Goal: Task Accomplishment & Management: Use online tool/utility

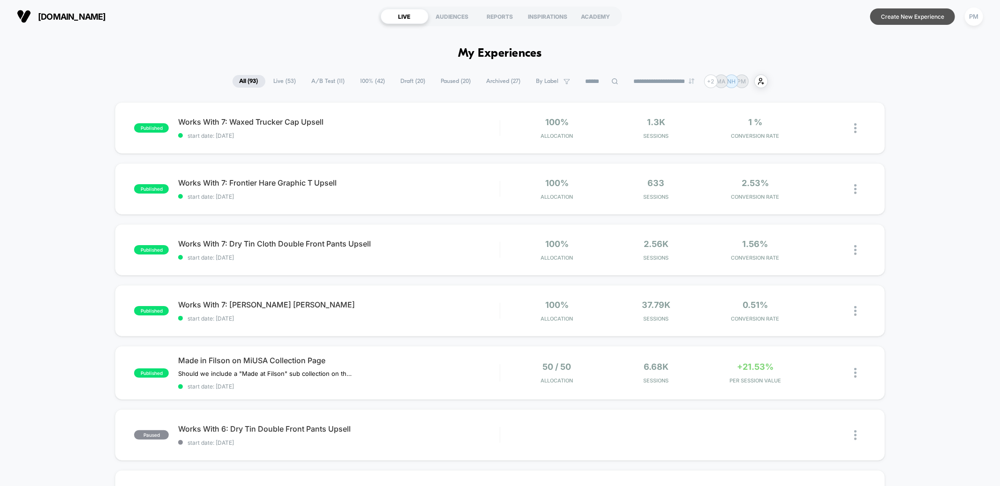
click at [911, 23] on button "Create New Experience" at bounding box center [912, 16] width 85 height 16
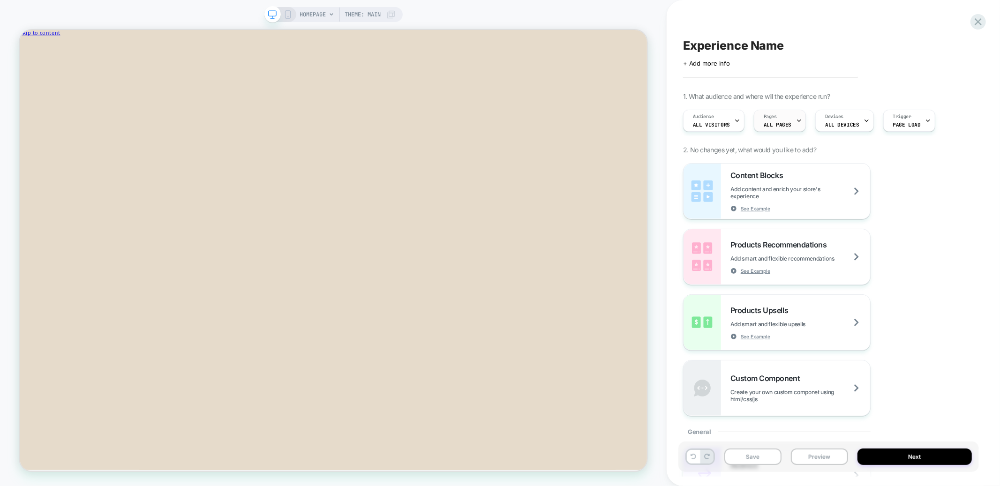
click at [784, 117] on div "Pages ALL PAGES" at bounding box center [777, 120] width 46 height 21
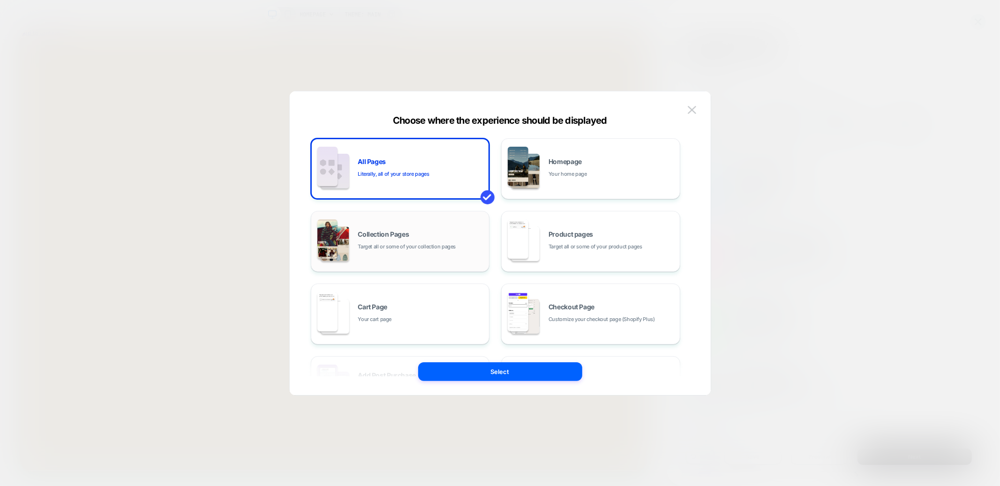
click at [437, 234] on div "Collection Pages Target all or some of your collection pages" at bounding box center [421, 241] width 127 height 20
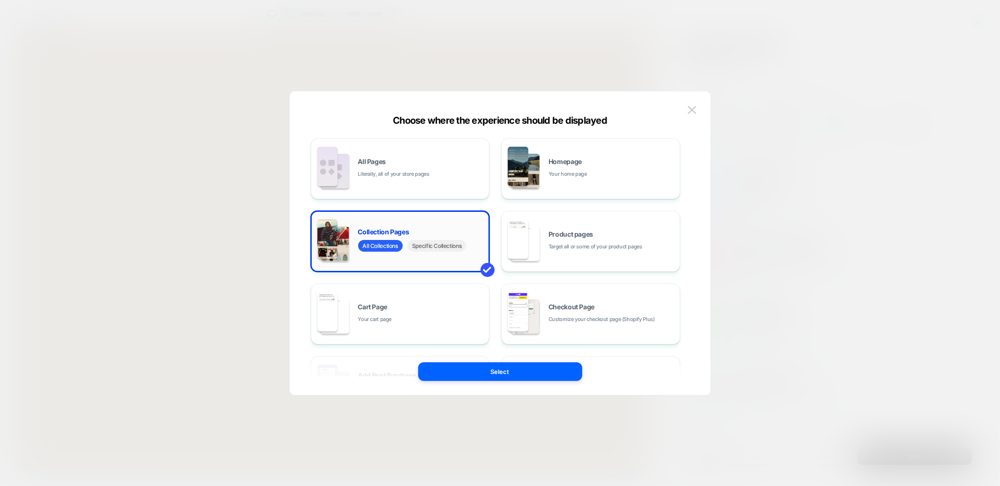
click at [438, 242] on span "Specific Collections" at bounding box center [436, 246] width 59 height 12
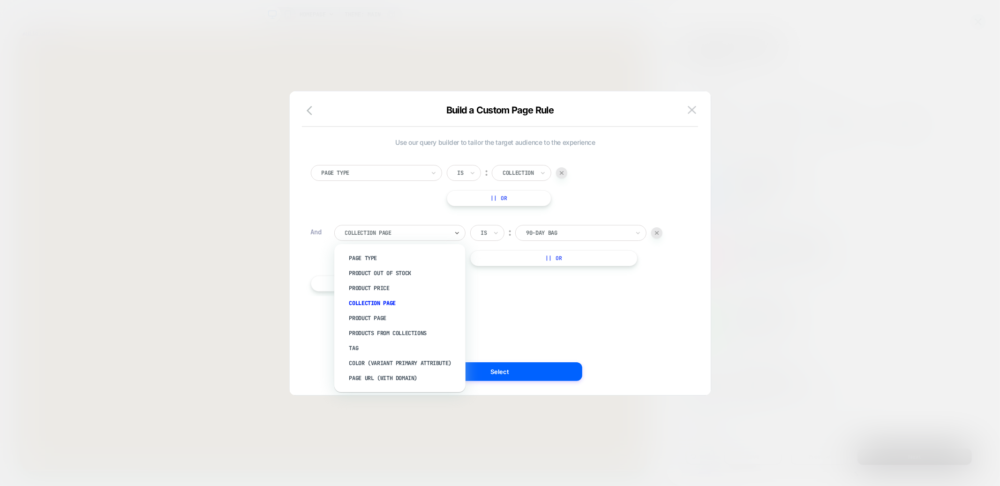
click at [411, 228] on div "Collection Page" at bounding box center [396, 233] width 105 height 10
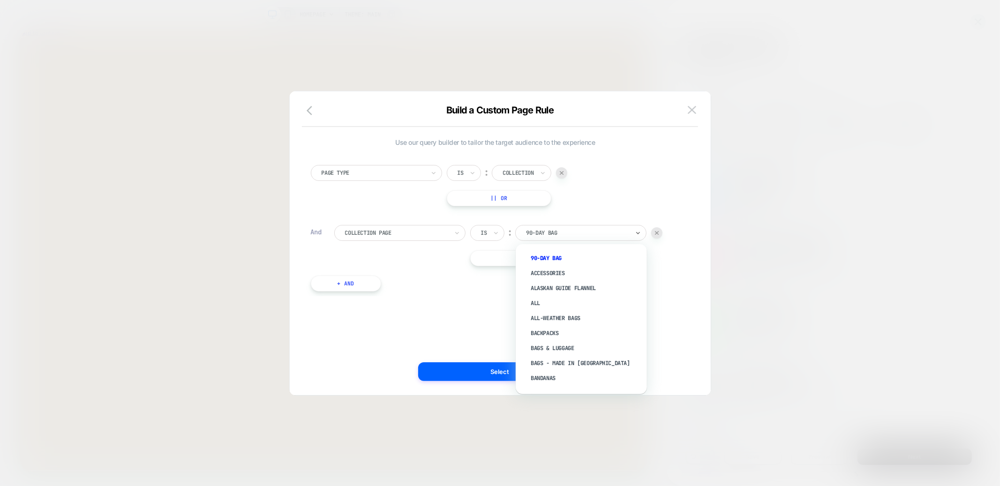
click at [533, 229] on div at bounding box center [577, 233] width 103 height 8
type input "*********"
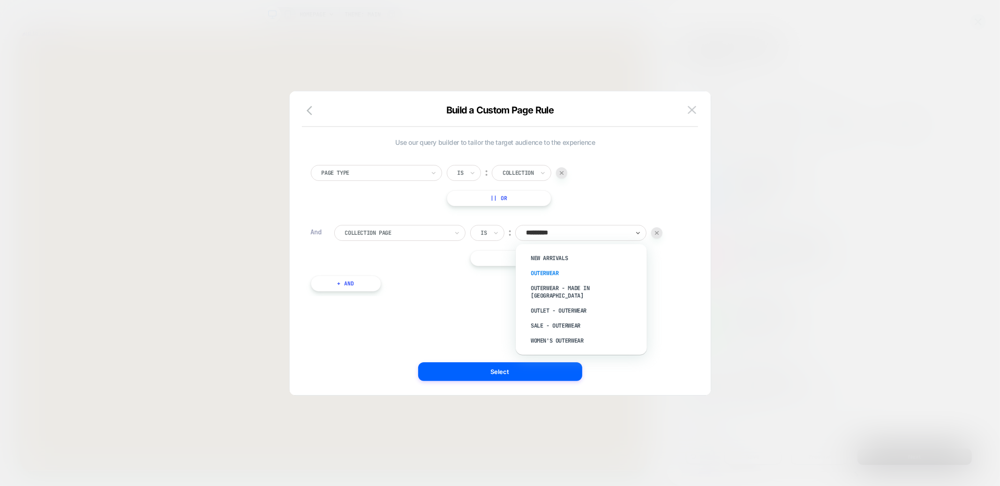
click at [548, 270] on div "Outerwear" at bounding box center [586, 273] width 122 height 15
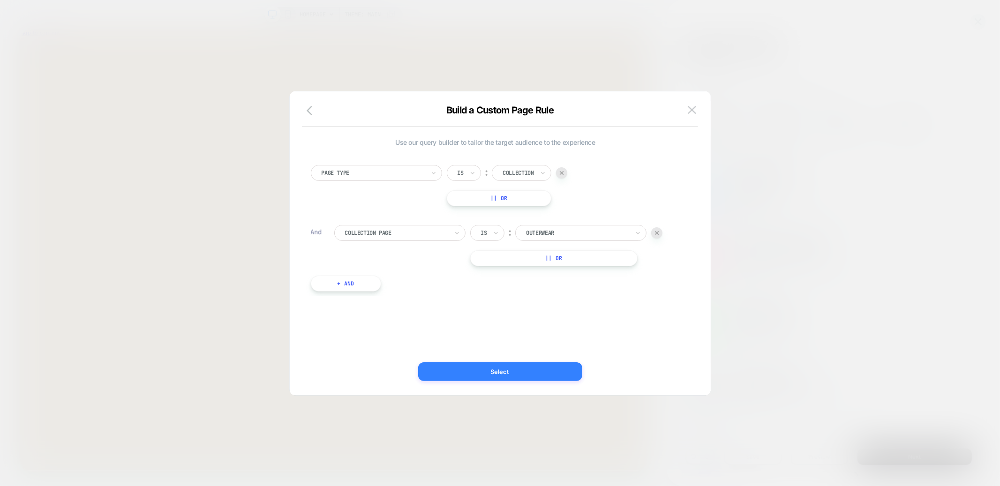
click at [525, 372] on button "Select" at bounding box center [500, 371] width 164 height 19
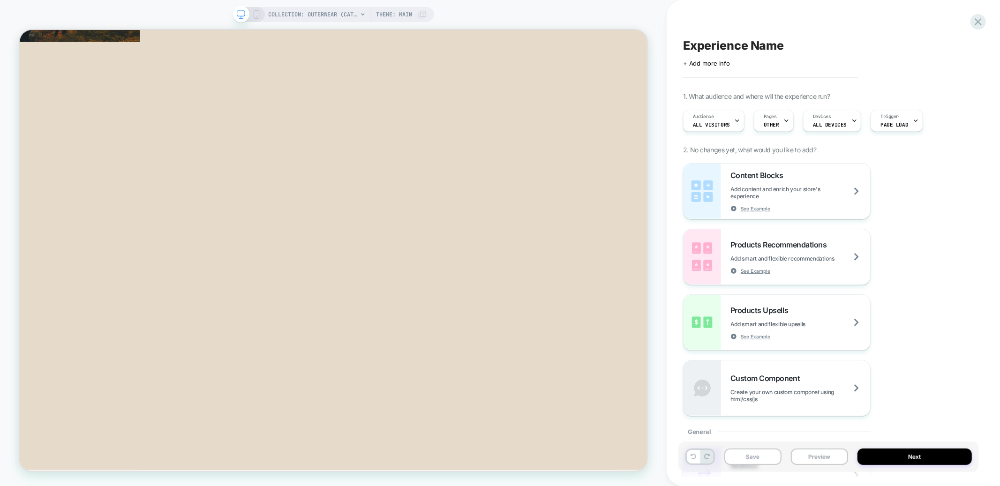
scroll to position [1745, 0]
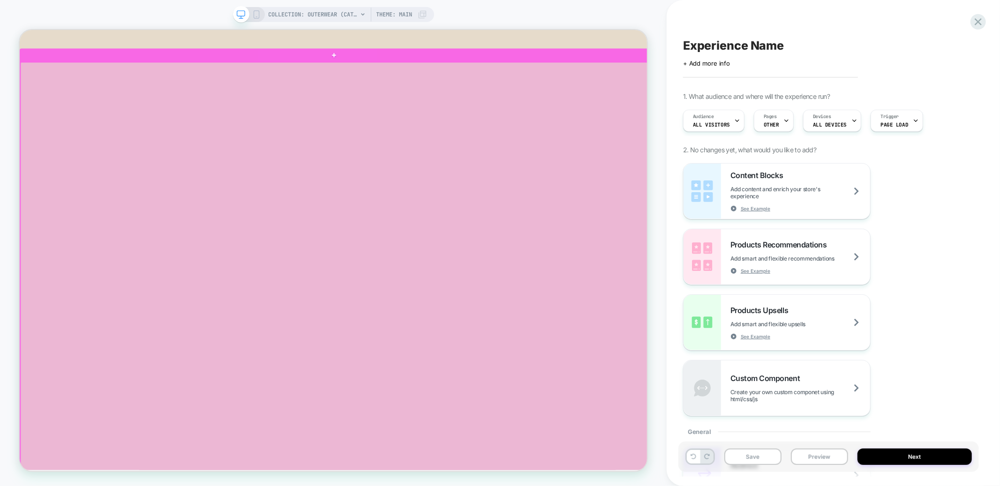
click at [575, 83] on div at bounding box center [439, 492] width 836 height 839
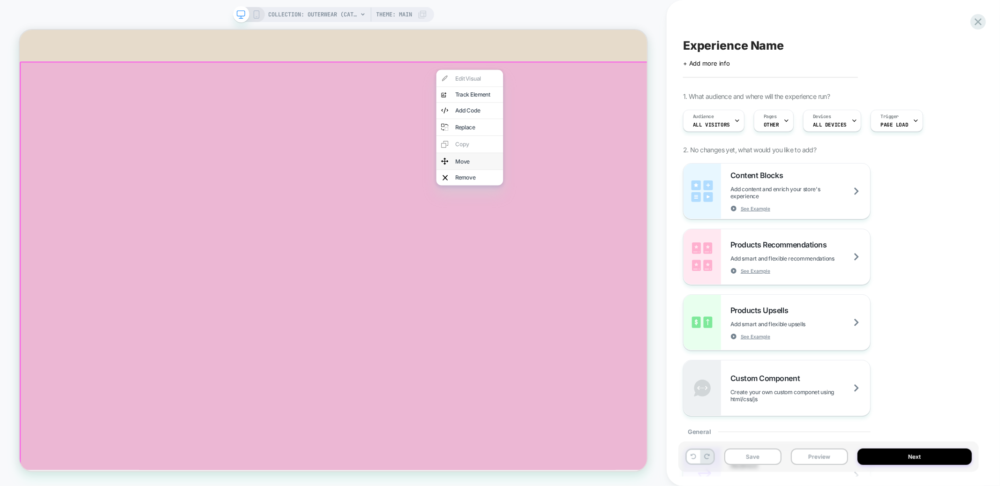
click at [612, 201] on div "Move" at bounding box center [628, 205] width 57 height 8
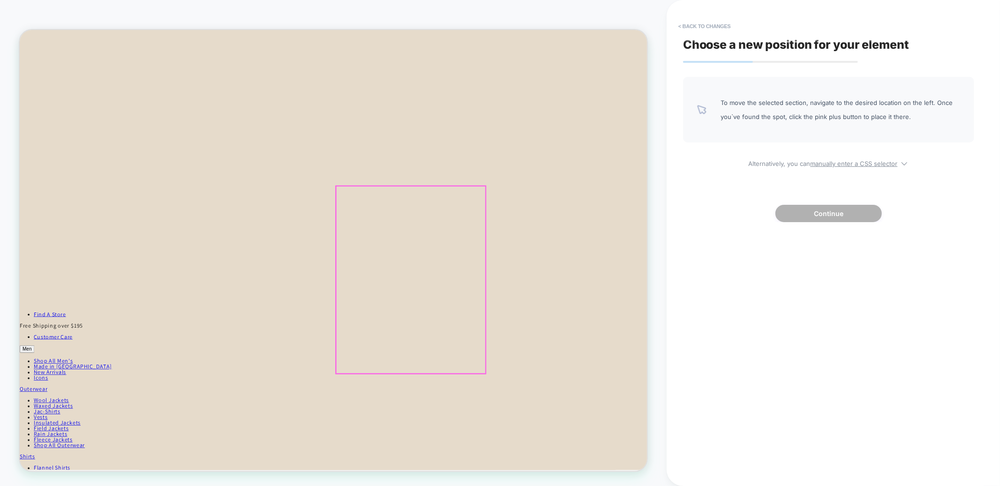
scroll to position [857, 0]
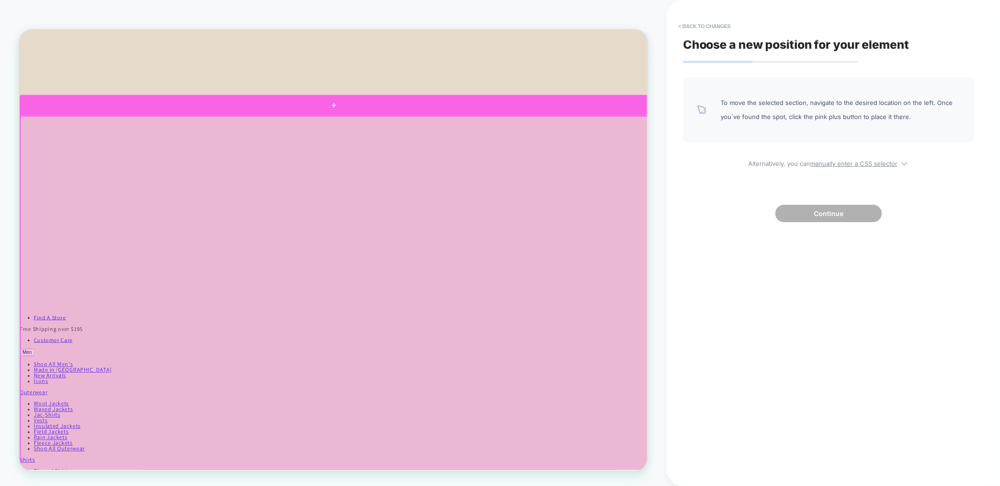
click at [441, 140] on div at bounding box center [439, 130] width 838 height 28
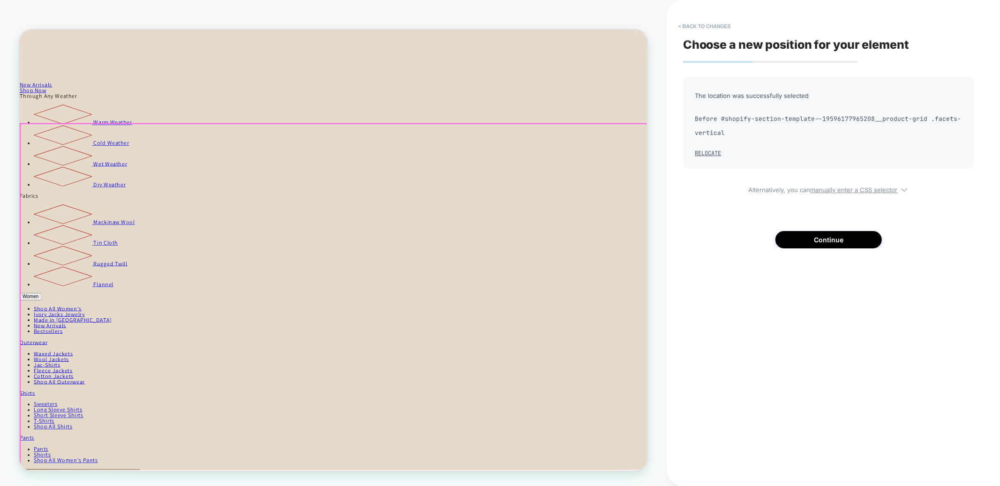
scroll to position [2505, 0]
click at [791, 241] on button "Continue" at bounding box center [828, 239] width 106 height 17
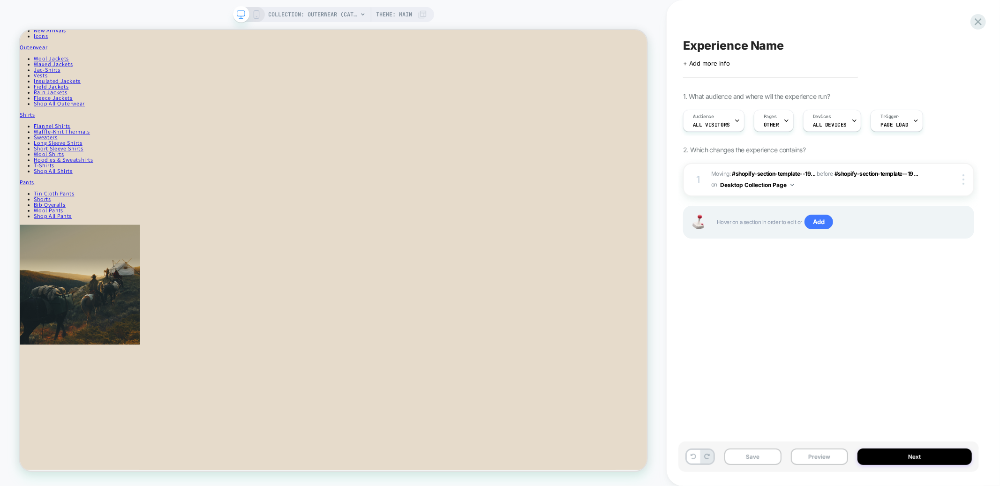
scroll to position [1291, 0]
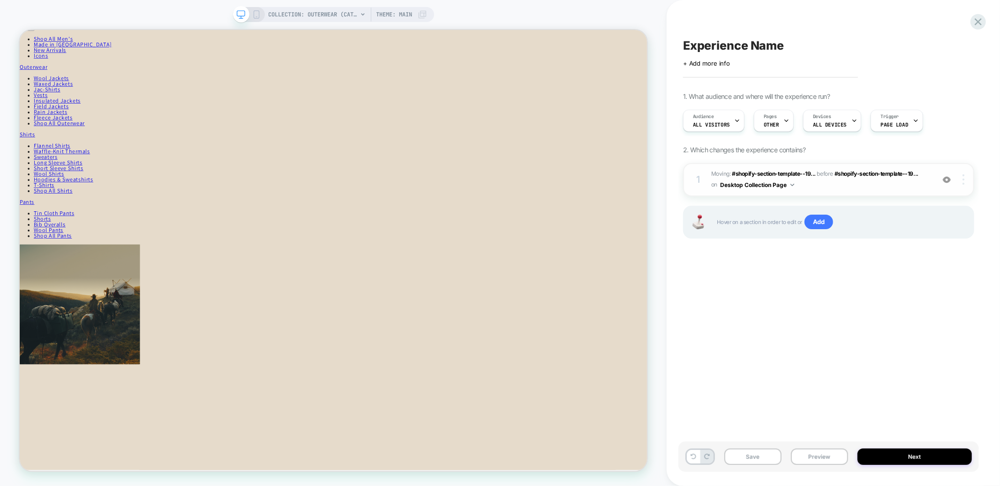
click at [967, 182] on div at bounding box center [965, 179] width 18 height 10
click at [851, 283] on div "Experience Name Click to edit experience details + Add more info 1. What audien…" at bounding box center [828, 242] width 300 height 467
click at [967, 178] on div at bounding box center [965, 179] width 18 height 10
click at [880, 285] on div "Experience Name Click to edit experience details + Add more info 1. What audien…" at bounding box center [828, 242] width 300 height 467
click at [710, 45] on span "Experience Name" at bounding box center [733, 45] width 101 height 14
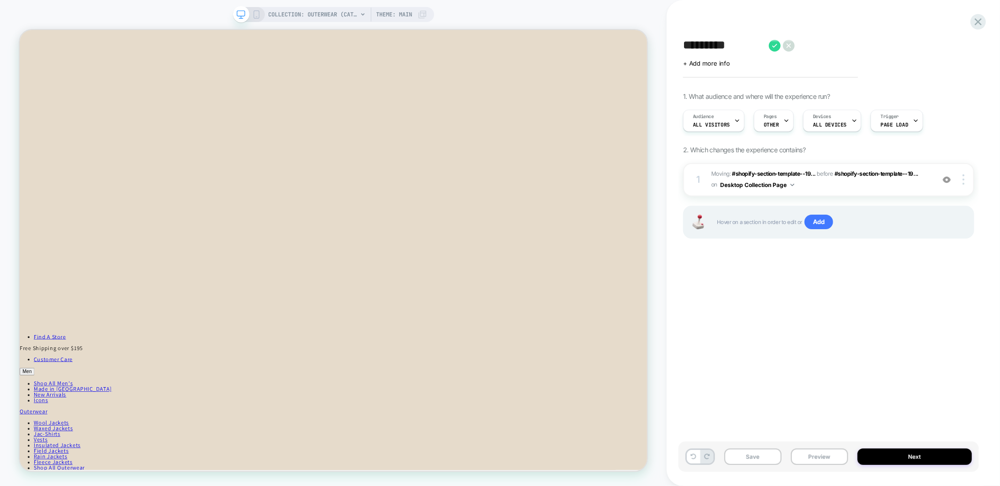
scroll to position [836, 0]
type textarea "**********"
click at [953, 45] on icon at bounding box center [954, 46] width 12 height 12
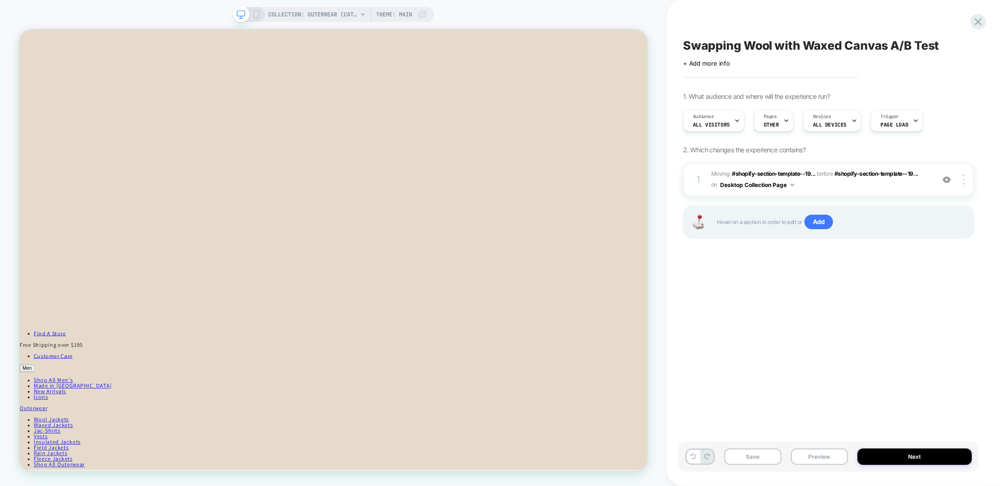
click at [259, 14] on icon at bounding box center [256, 14] width 8 height 8
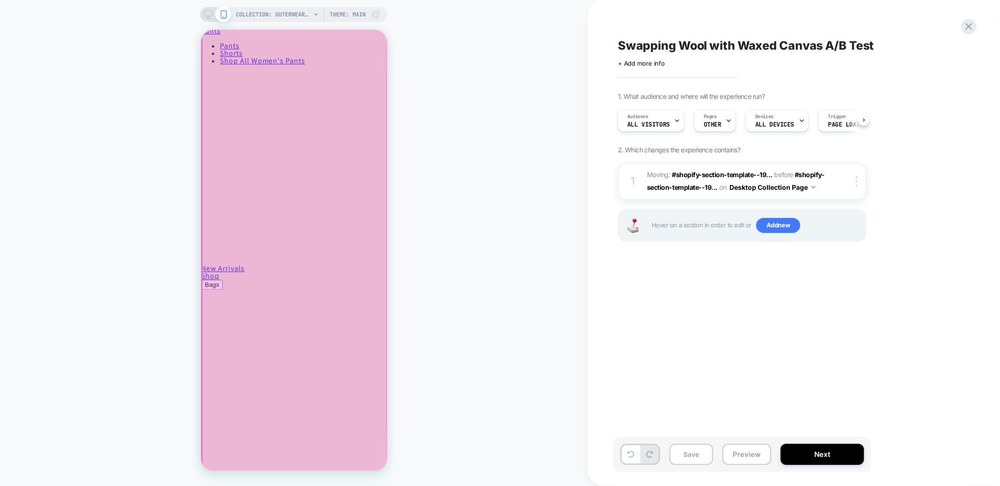
scroll to position [1635, 0]
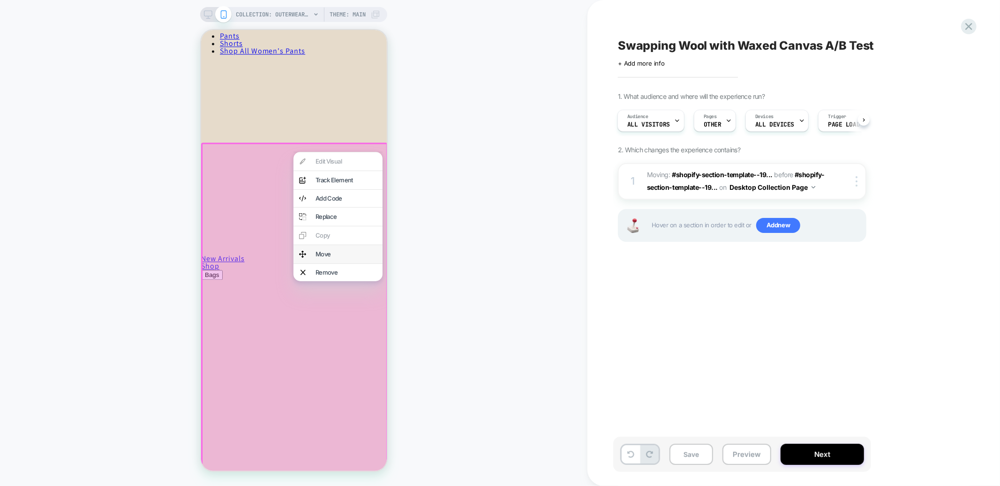
click at [320, 251] on div "Move" at bounding box center [345, 254] width 61 height 6
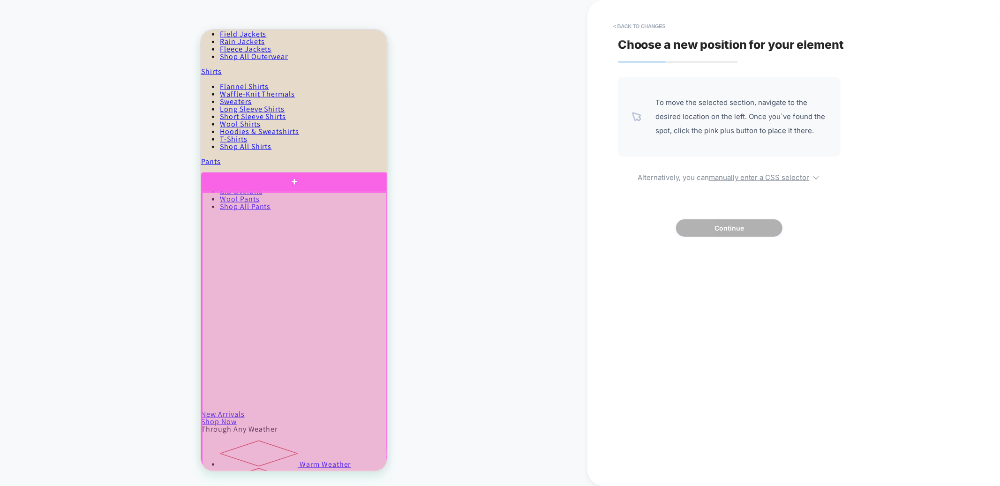
scroll to position [765, 0]
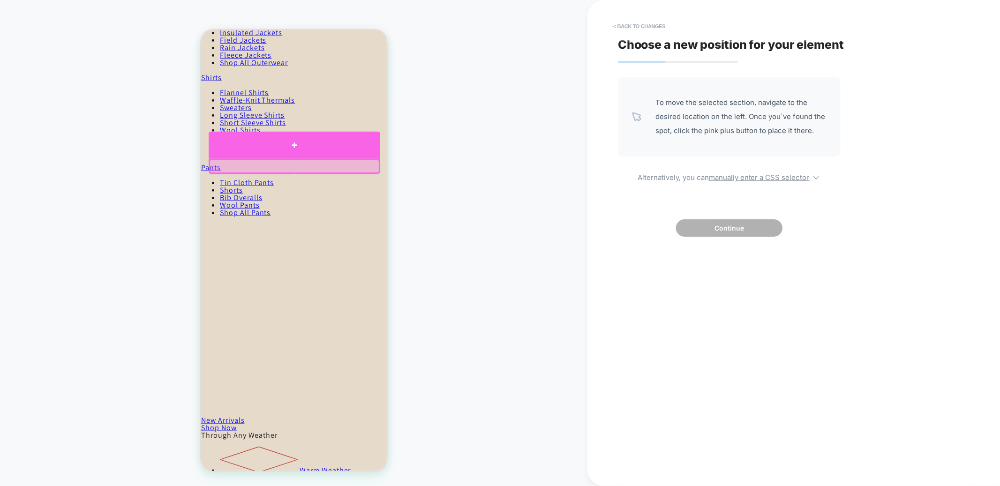
click at [295, 149] on div at bounding box center [294, 144] width 172 height 27
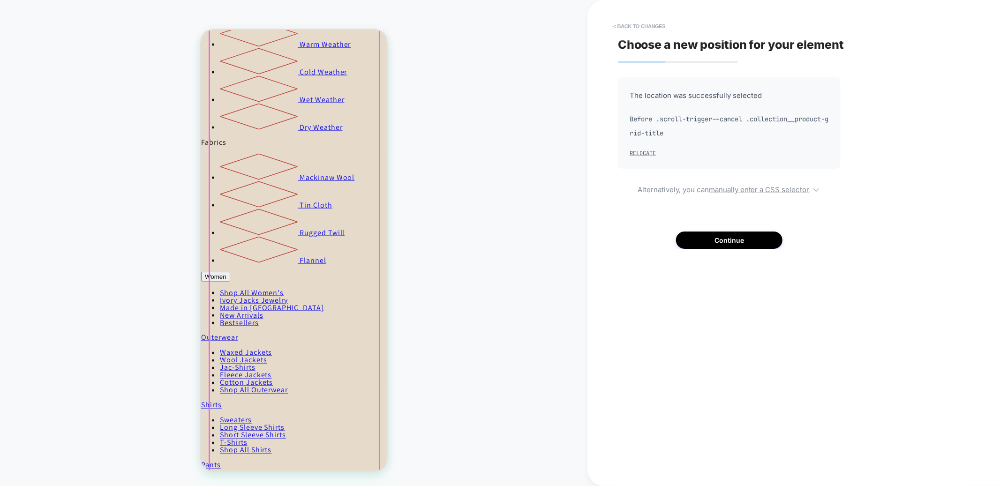
scroll to position [1114, 0]
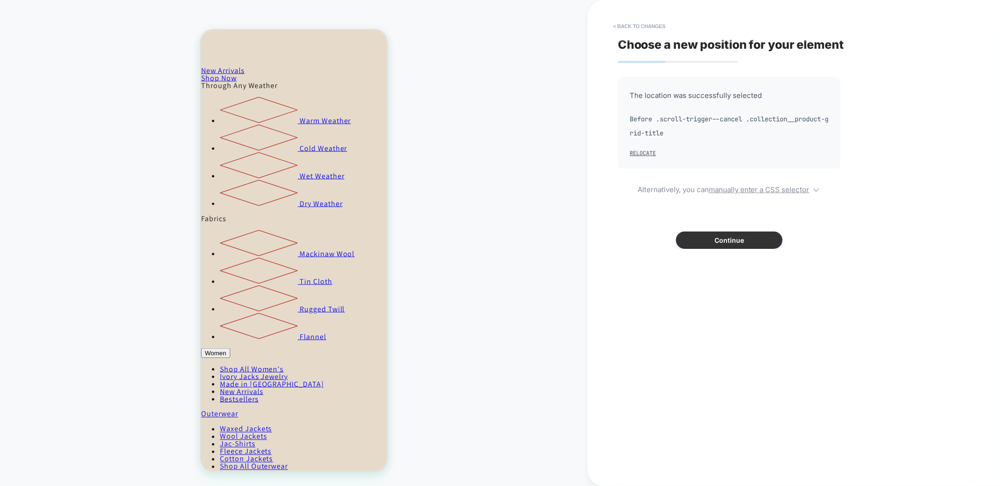
click at [763, 233] on button "Continue" at bounding box center [729, 240] width 106 height 17
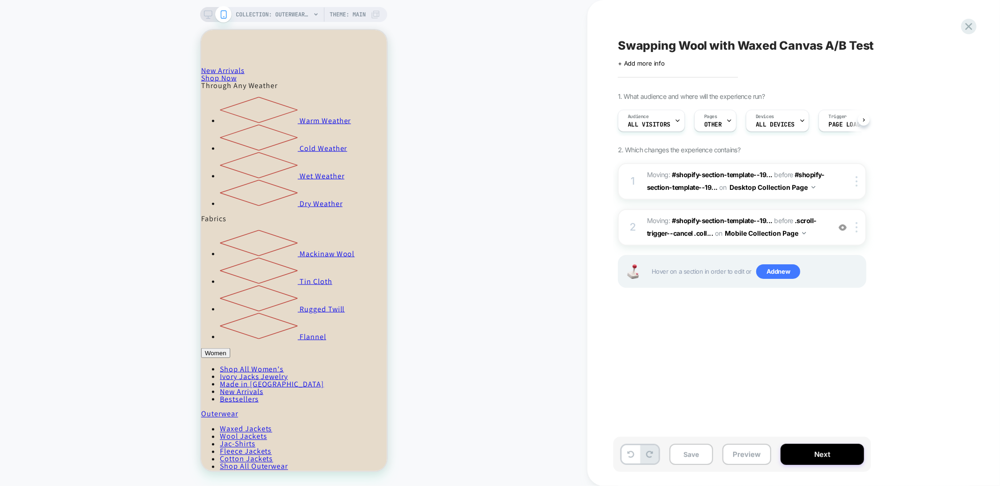
scroll to position [0, 0]
click at [692, 451] on button "Save" at bounding box center [691, 454] width 44 height 21
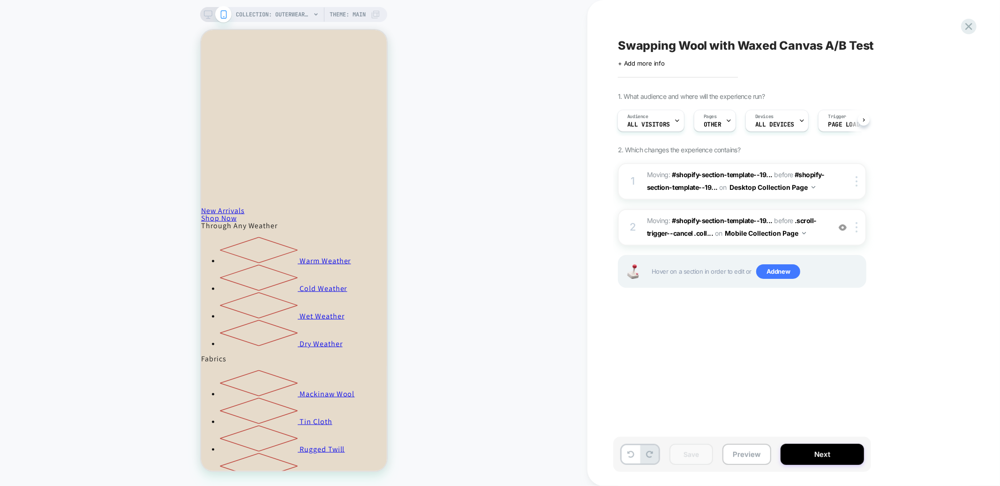
scroll to position [999, 0]
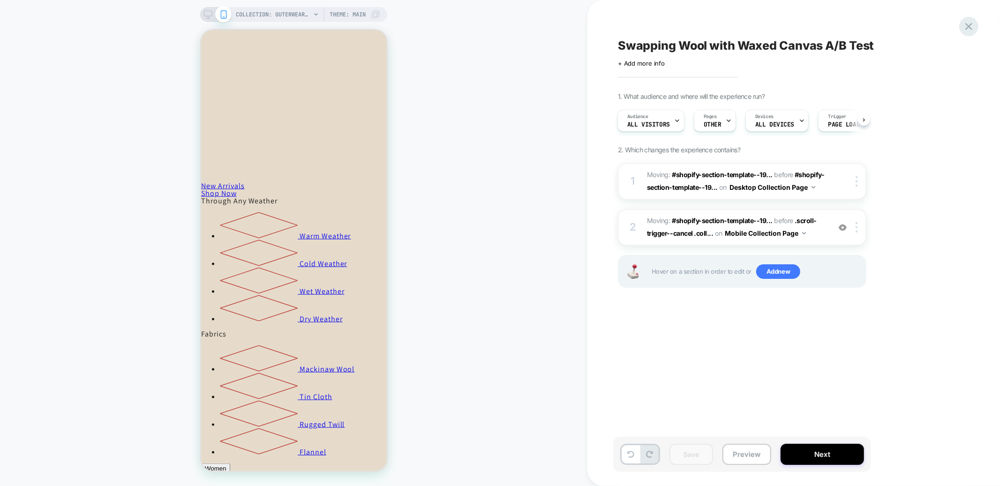
click at [968, 28] on icon at bounding box center [968, 26] width 7 height 7
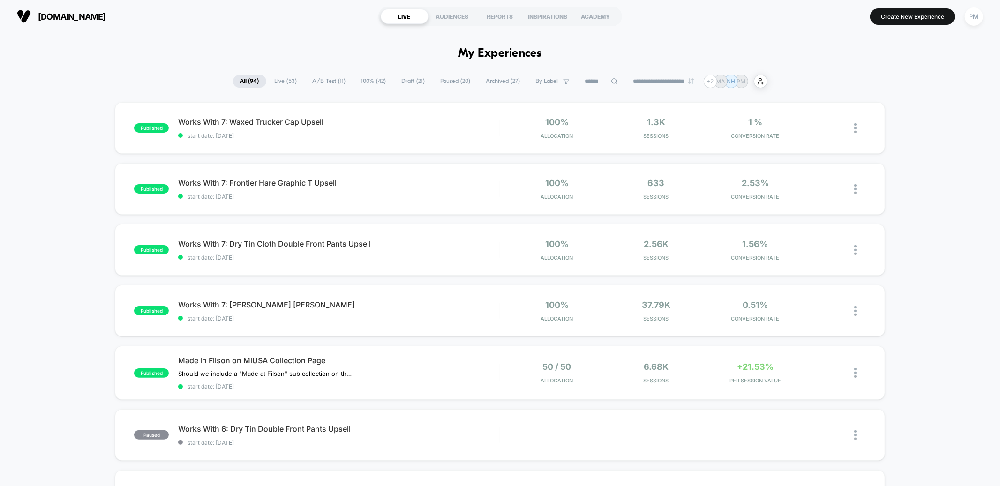
click at [405, 83] on span "Draft ( 21 )" at bounding box center [414, 81] width 38 height 13
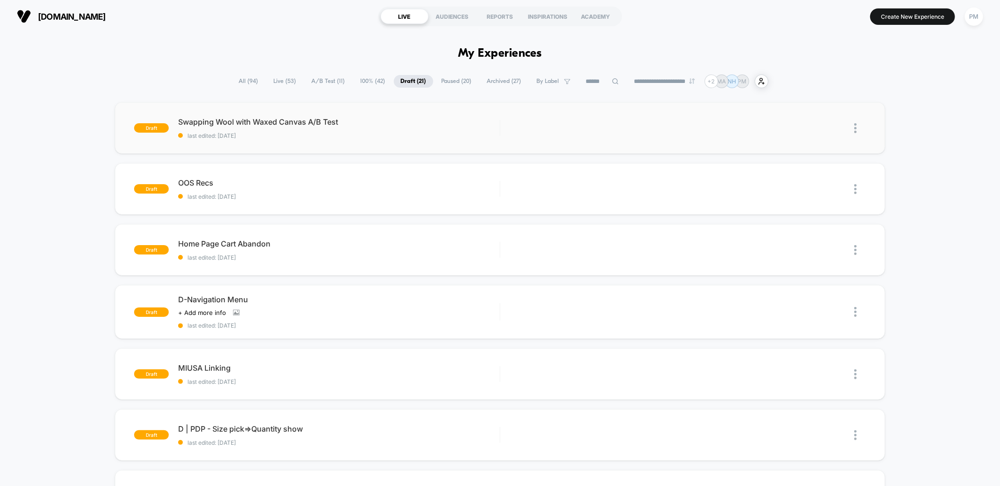
click at [854, 124] on img at bounding box center [855, 128] width 2 height 10
click at [799, 174] on div "Delete" at bounding box center [807, 171] width 84 height 21
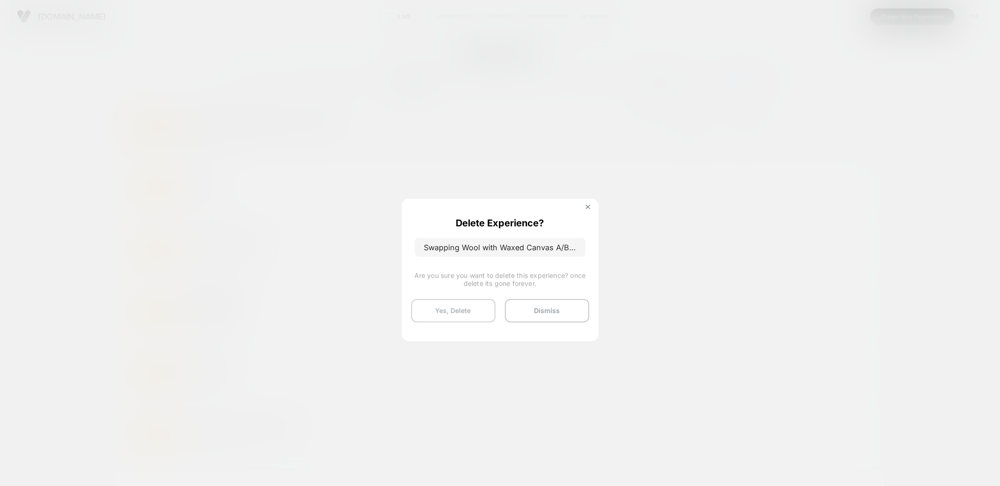
click at [460, 309] on button "Yes, Delete" at bounding box center [453, 310] width 84 height 23
